Goal: Check status

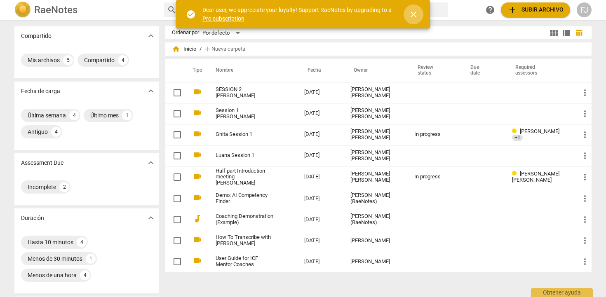
click at [415, 16] on span "close" at bounding box center [414, 14] width 10 height 10
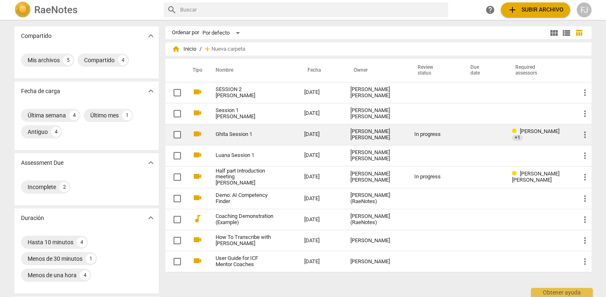
click at [544, 137] on div "[PERSON_NAME] +1" at bounding box center [539, 135] width 55 height 12
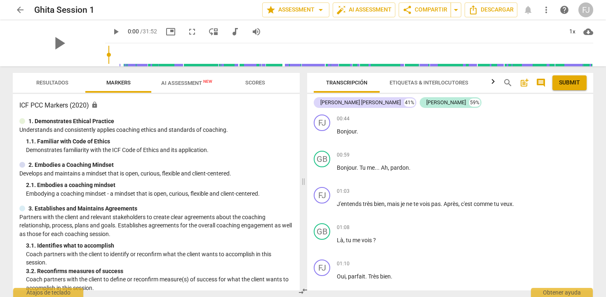
click at [200, 89] on button "AI Assessment New" at bounding box center [186, 83] width 71 height 20
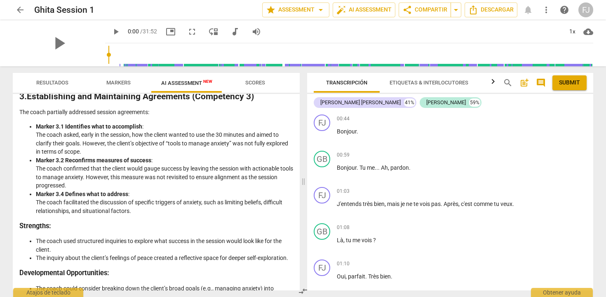
scroll to position [460, 0]
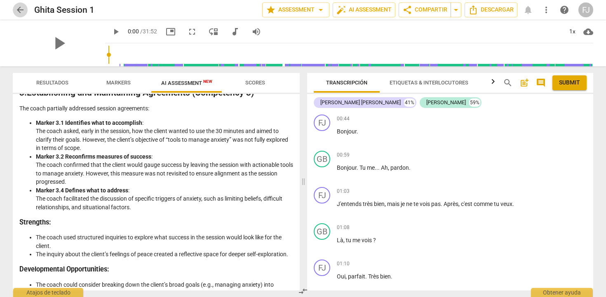
click at [16, 12] on span "arrow_back" at bounding box center [20, 10] width 10 height 10
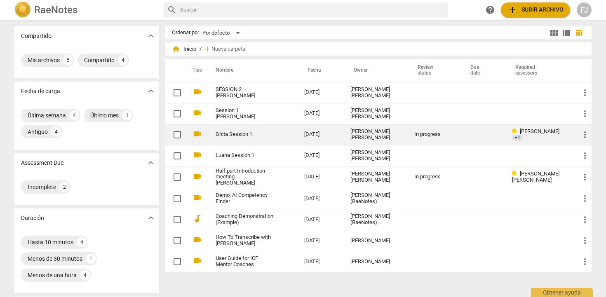
click at [219, 130] on td "Ghita Session 1" at bounding box center [252, 134] width 92 height 21
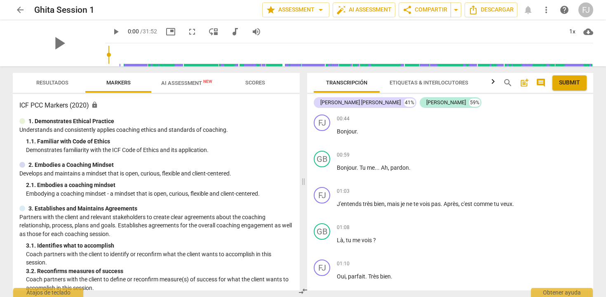
click at [191, 82] on span "AI Assessment New" at bounding box center [186, 83] width 51 height 6
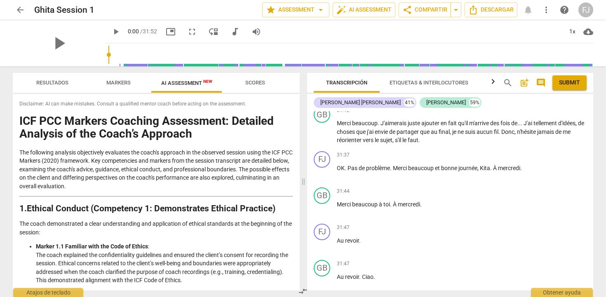
scroll to position [3771, 0]
